Goal: Task Accomplishment & Management: Manage account settings

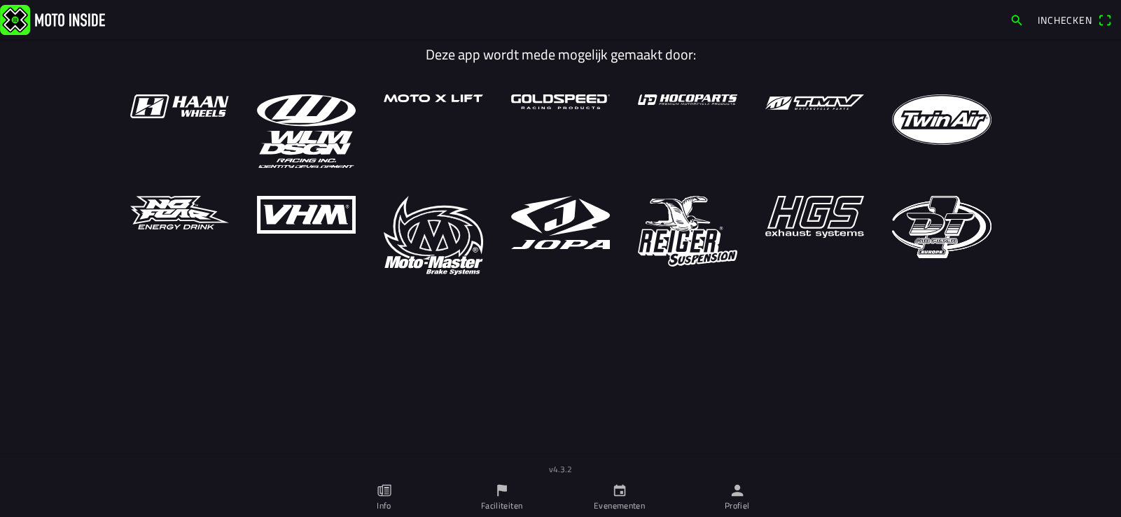
click at [738, 503] on ion-label "Profiel" at bounding box center [737, 506] width 25 height 13
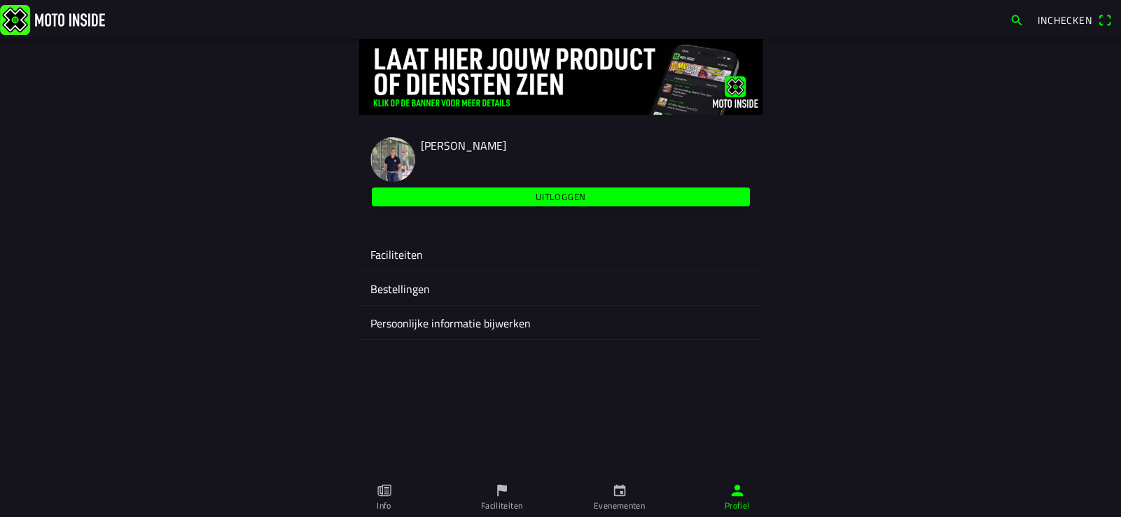
click at [399, 252] on ion-label "Faciliteiten" at bounding box center [560, 254] width 381 height 17
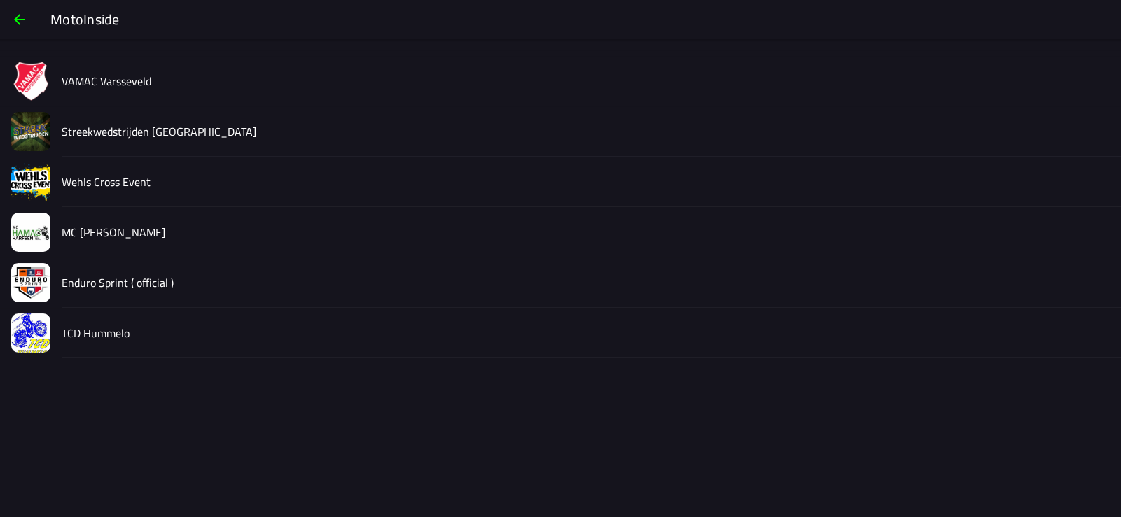
click at [0, 0] on slot "Streekwedstrijden [GEOGRAPHIC_DATA]" at bounding box center [0, 0] width 0 height 0
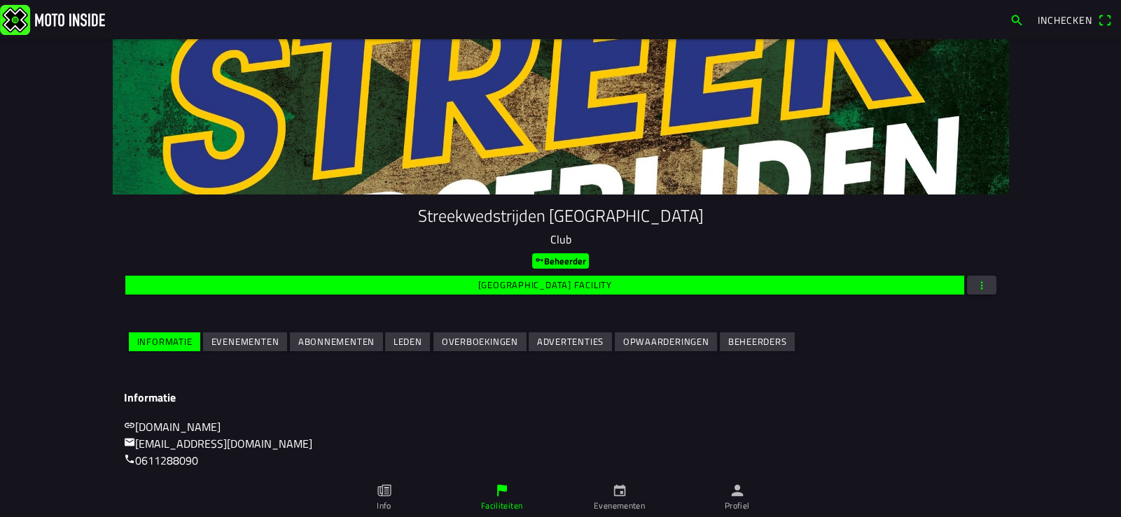
click at [256, 333] on ion-button "Evenementen" at bounding box center [245, 342] width 84 height 19
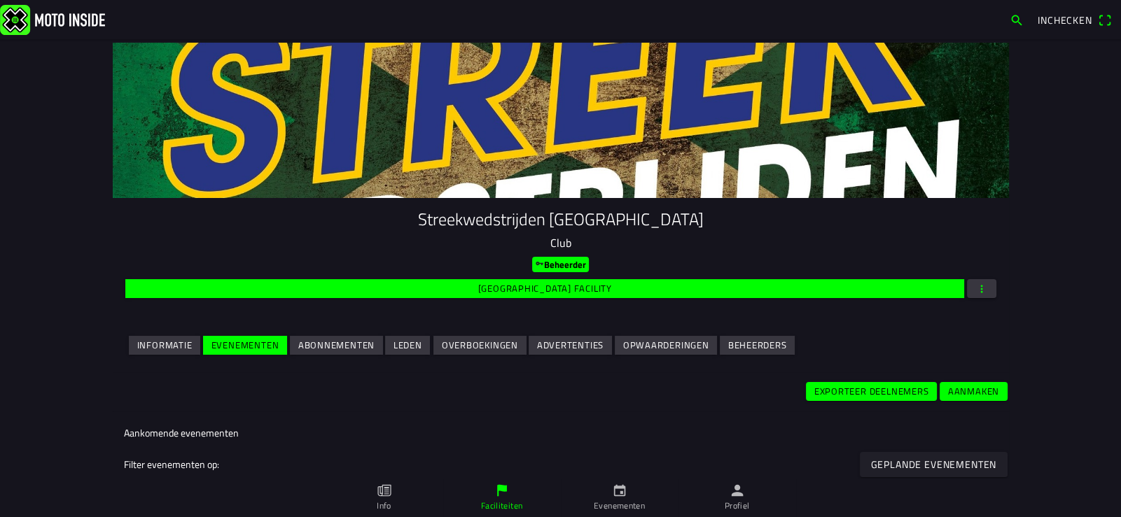
drag, startPoint x: 257, startPoint y: 363, endPoint x: 253, endPoint y: 405, distance: 42.9
click at [253, 405] on div "Streekwedstrijden Achterhoek Club Beheerder [GEOGRAPHIC_DATA] facility Informat…" at bounding box center [561, 509] width 896 height 933
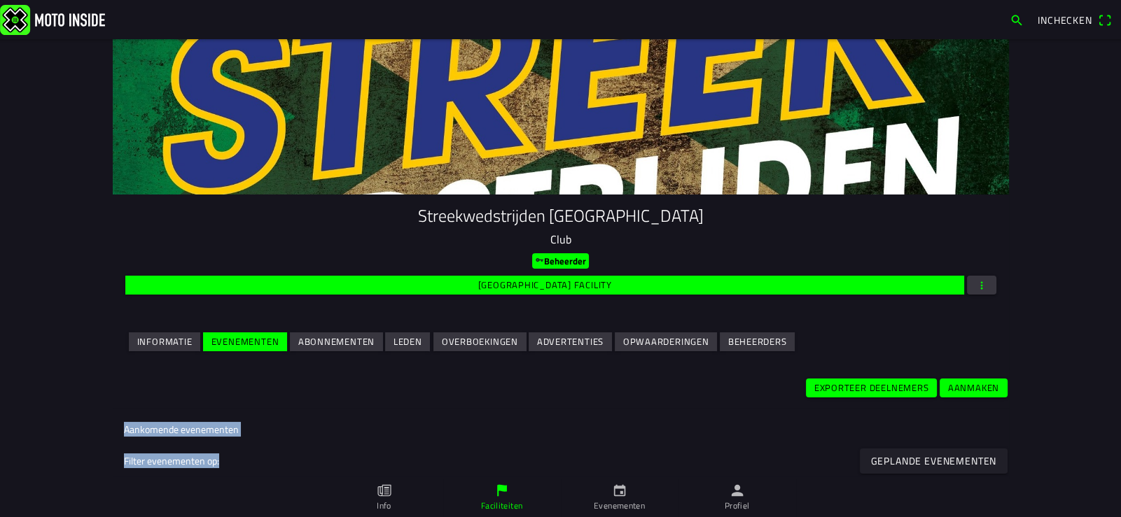
drag, startPoint x: 247, startPoint y: 445, endPoint x: 289, endPoint y: 317, distance: 134.9
click at [289, 317] on div "Streekwedstrijden Achterhoek Club Beheerder [GEOGRAPHIC_DATA] facility Informat…" at bounding box center [561, 505] width 896 height 933
click at [289, 317] on div "Streekwedstrijden Achterhoek Club Beheerder Wijzig facility Informatie Evenemen…" at bounding box center [561, 282] width 896 height 174
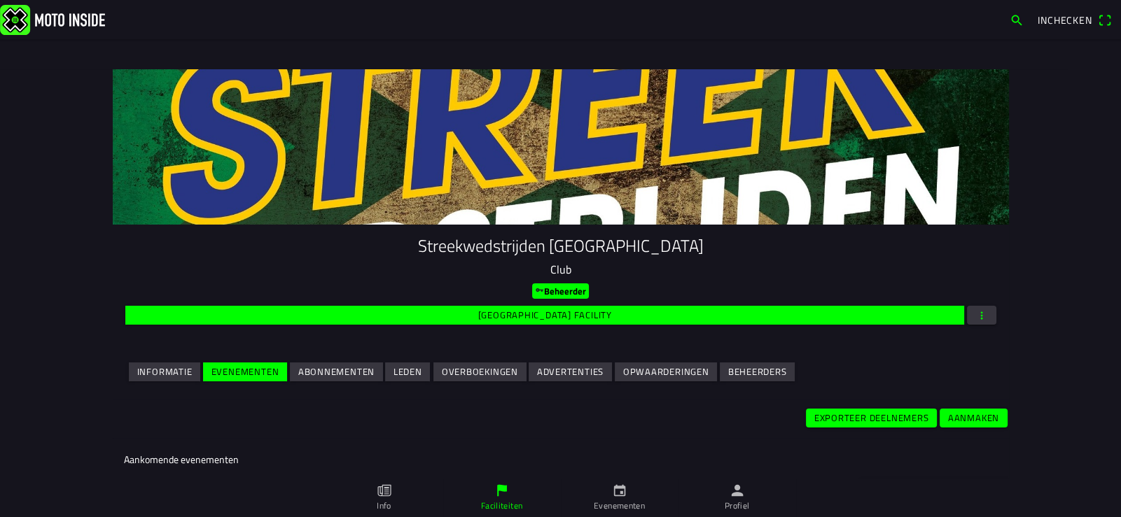
drag, startPoint x: 441, startPoint y: 323, endPoint x: 471, endPoint y: 370, distance: 56.0
click at [471, 370] on div "Streekwedstrijden Achterhoek Club Beheerder Wijzig facility Informatie Evenemen…" at bounding box center [561, 312] width 896 height 174
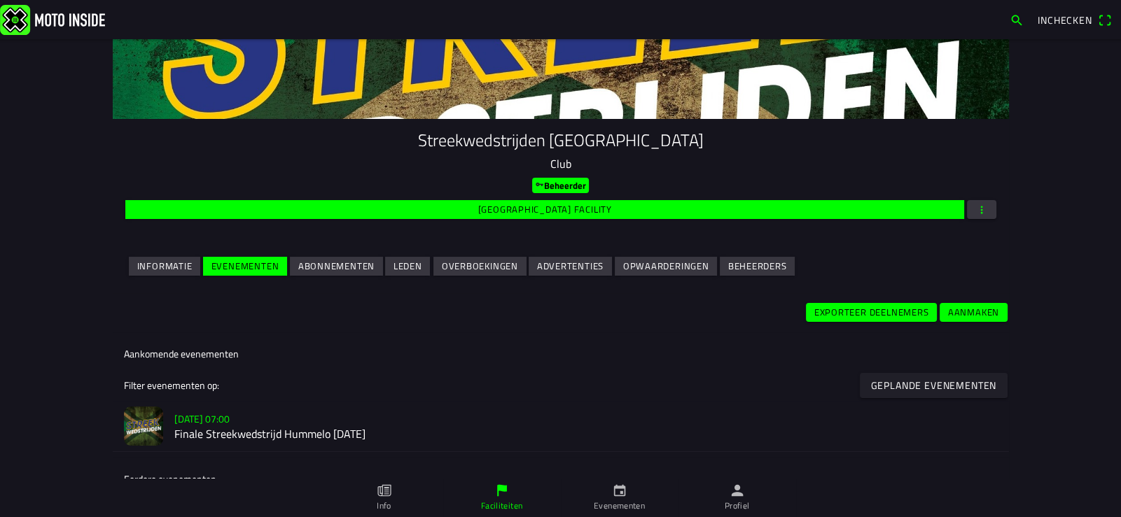
scroll to position [161, 0]
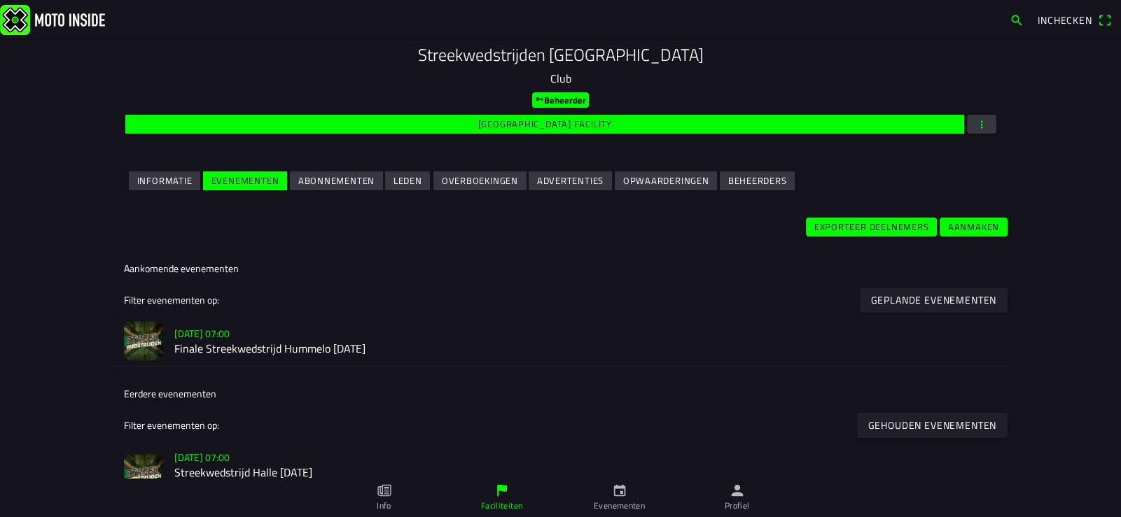
click at [296, 349] on h2 "Finale Streekwedstrijd Hummelo [DATE]" at bounding box center [586, 348] width 824 height 13
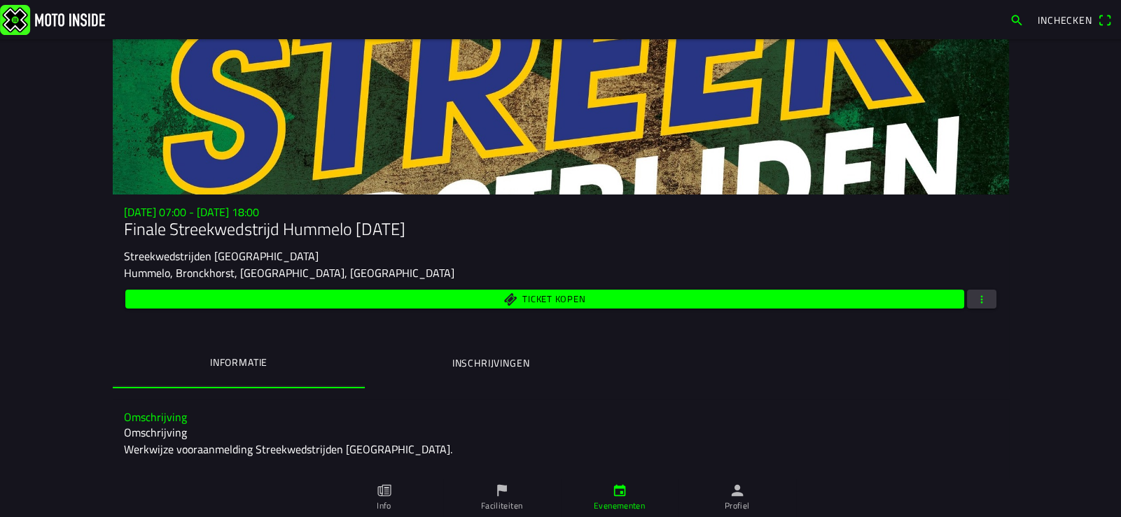
click at [975, 297] on span "button" at bounding box center [981, 299] width 13 height 19
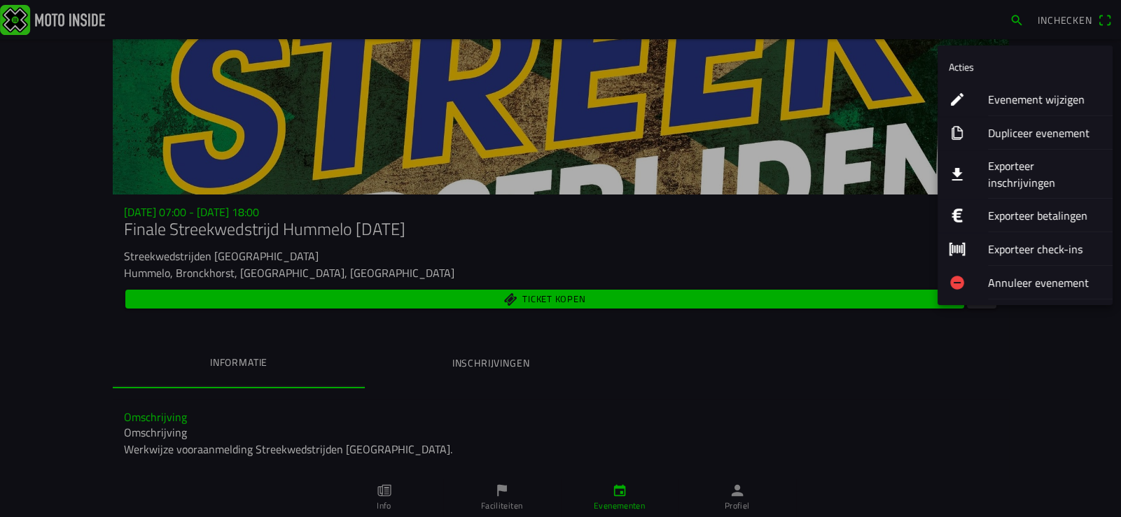
click at [1035, 166] on ion-label "Exporteer inschrijvingen" at bounding box center [1044, 175] width 113 height 34
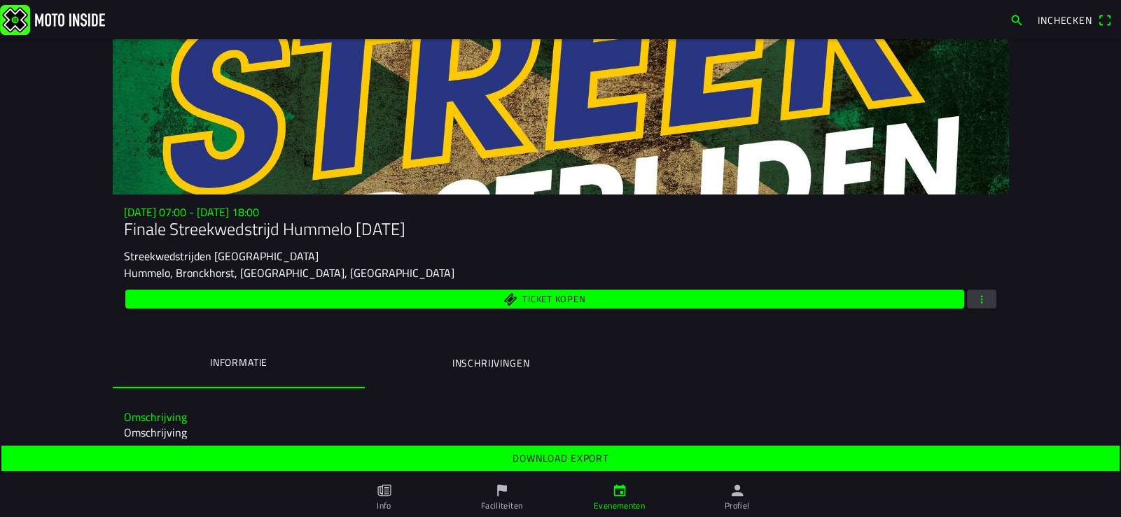
click at [0, 0] on slot "Download export" at bounding box center [0, 0] width 0 height 0
